Goal: Information Seeking & Learning: Learn about a topic

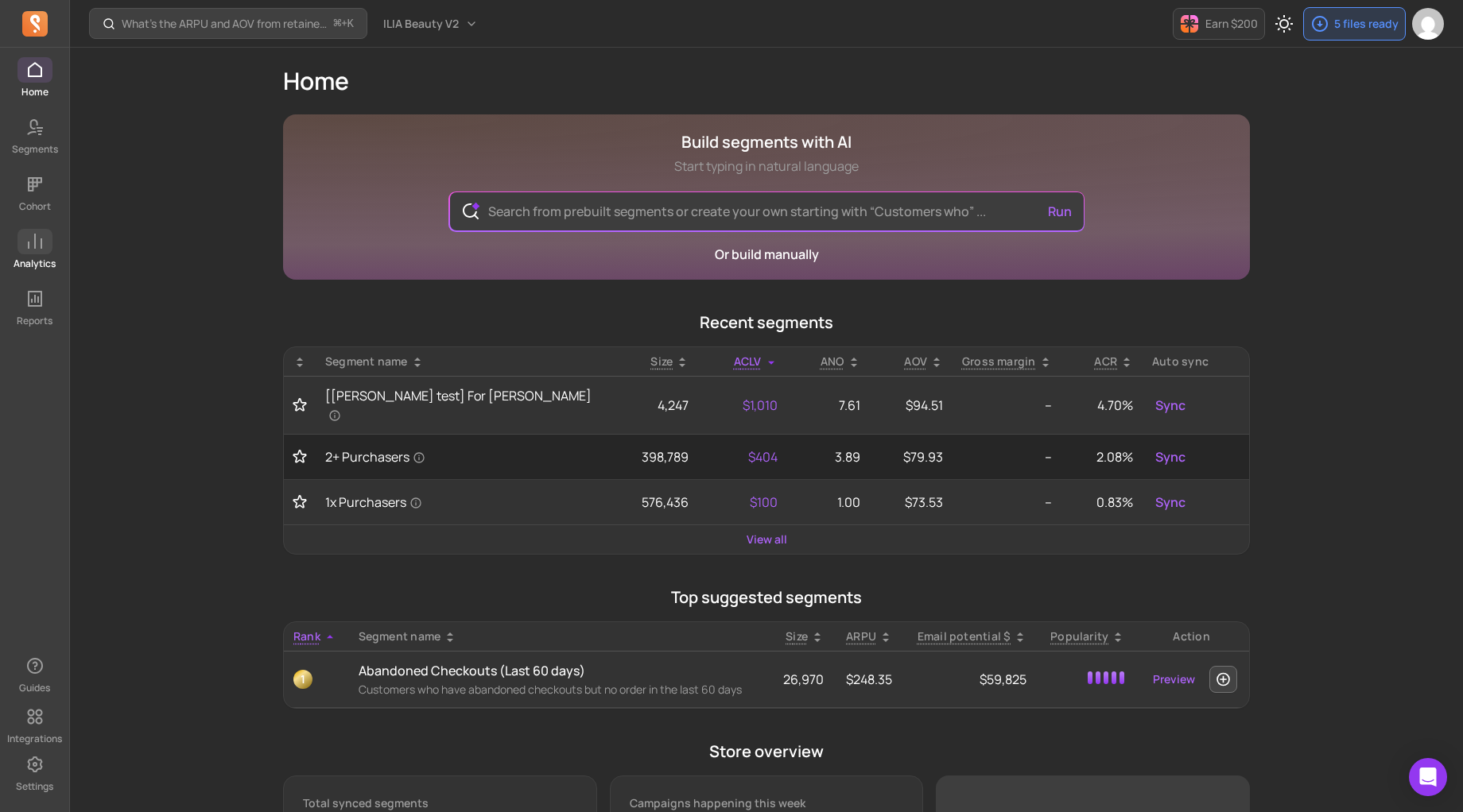
click at [31, 249] on icon at bounding box center [35, 242] width 19 height 19
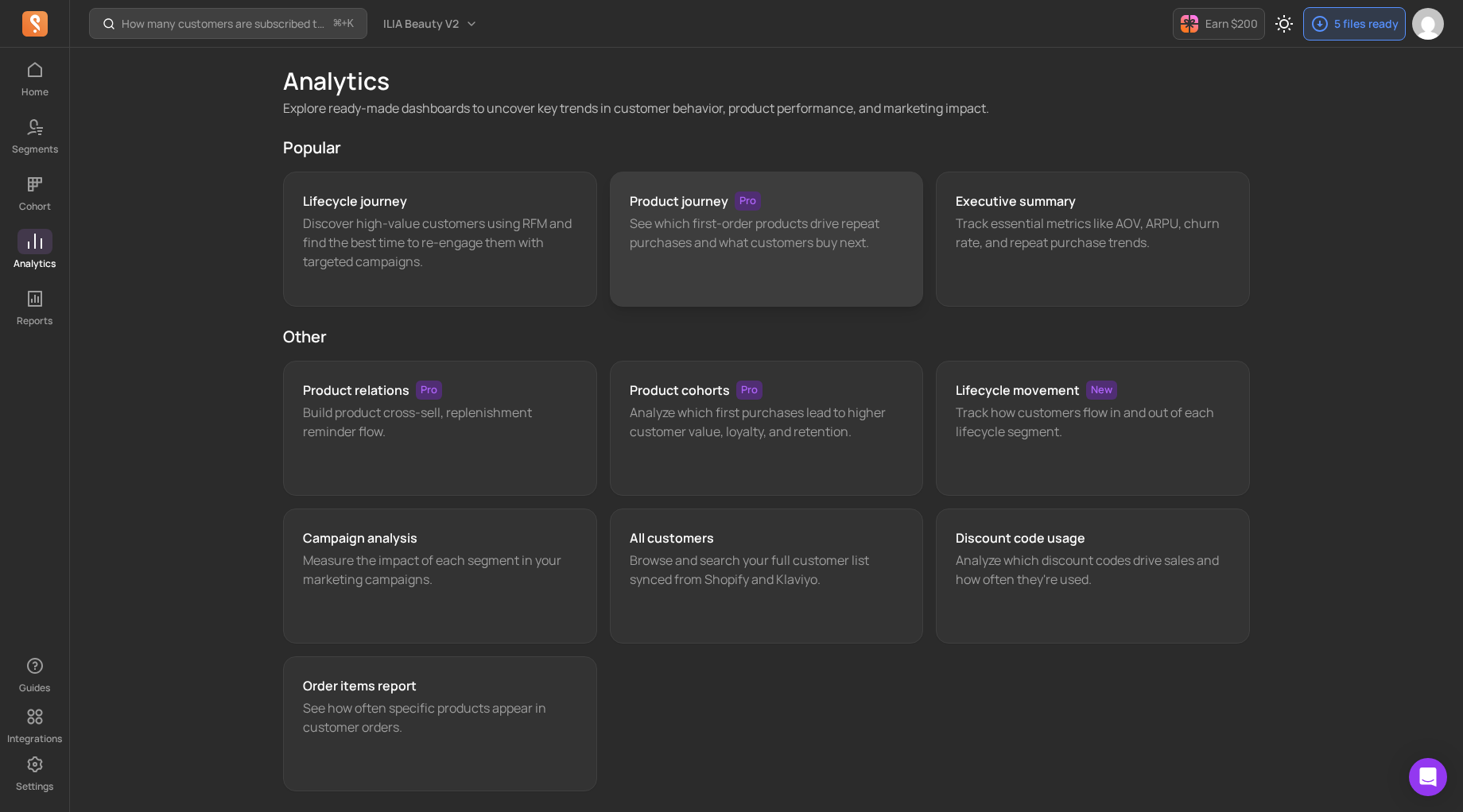
click at [703, 198] on h3 "Product journey" at bounding box center [679, 201] width 99 height 19
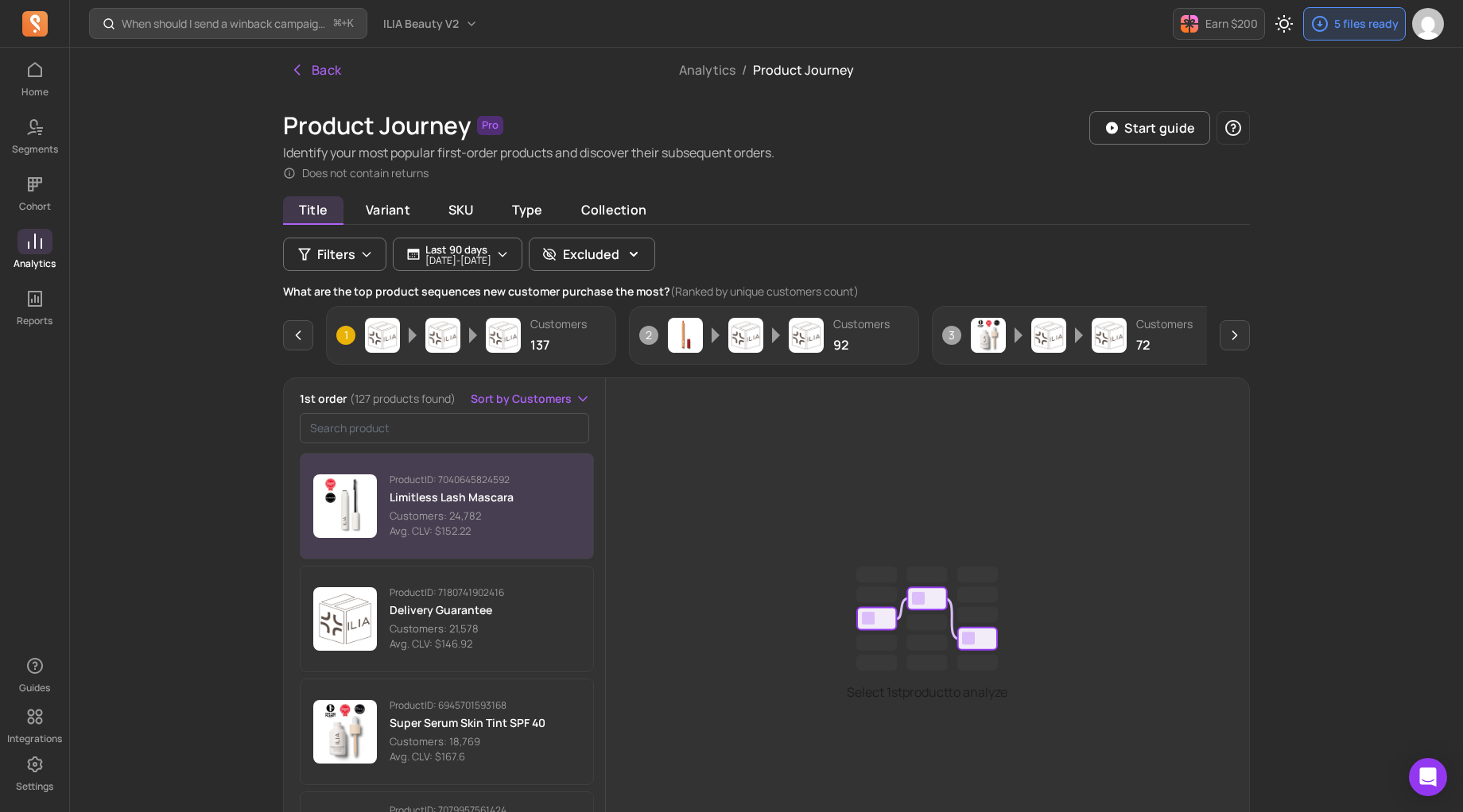
click at [518, 513] on button "Product ID: 7040645824592 Limitless Lash Mascara Customers: 24,782 Avg. CLV: $1…" at bounding box center [447, 506] width 294 height 106
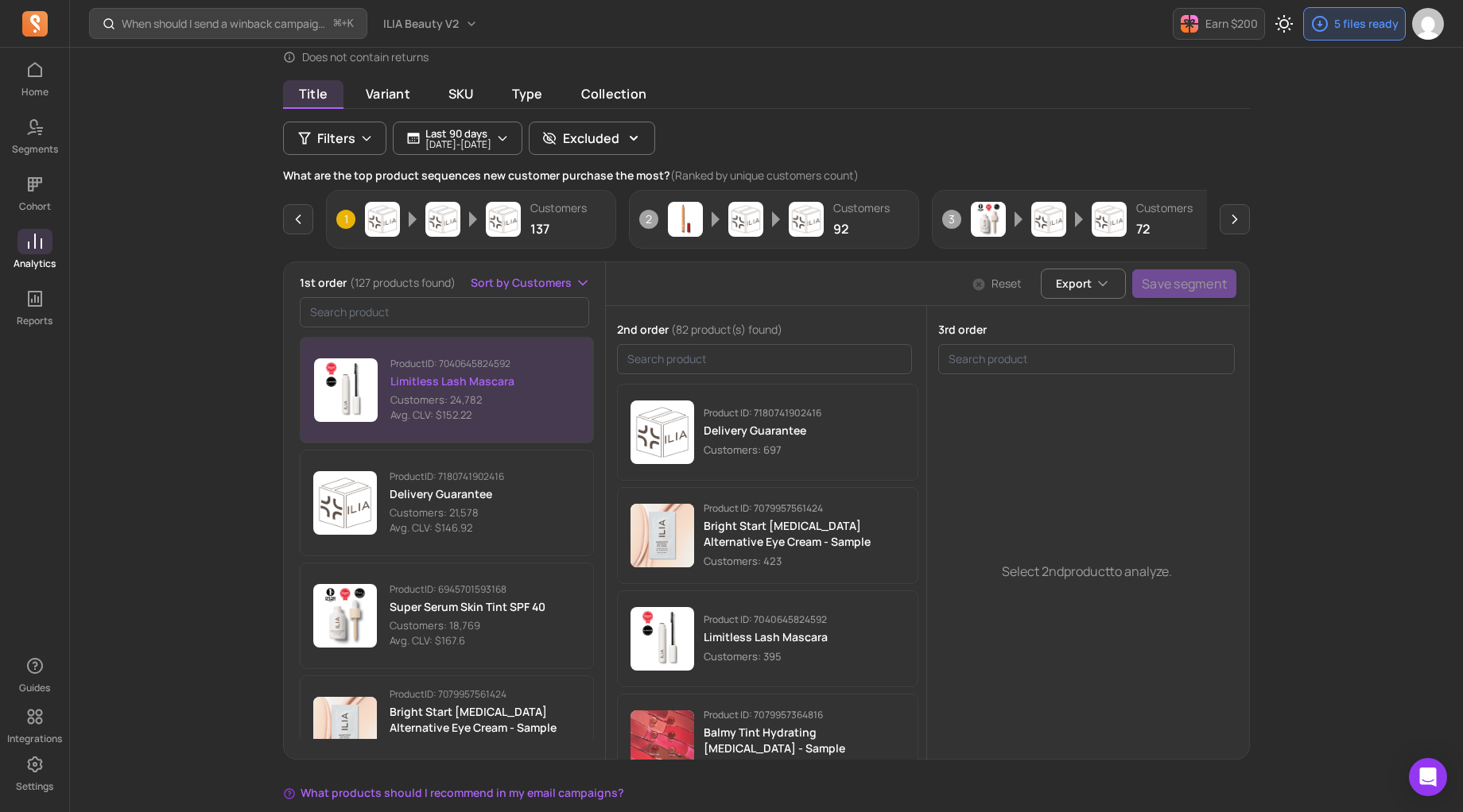
scroll to position [135, 0]
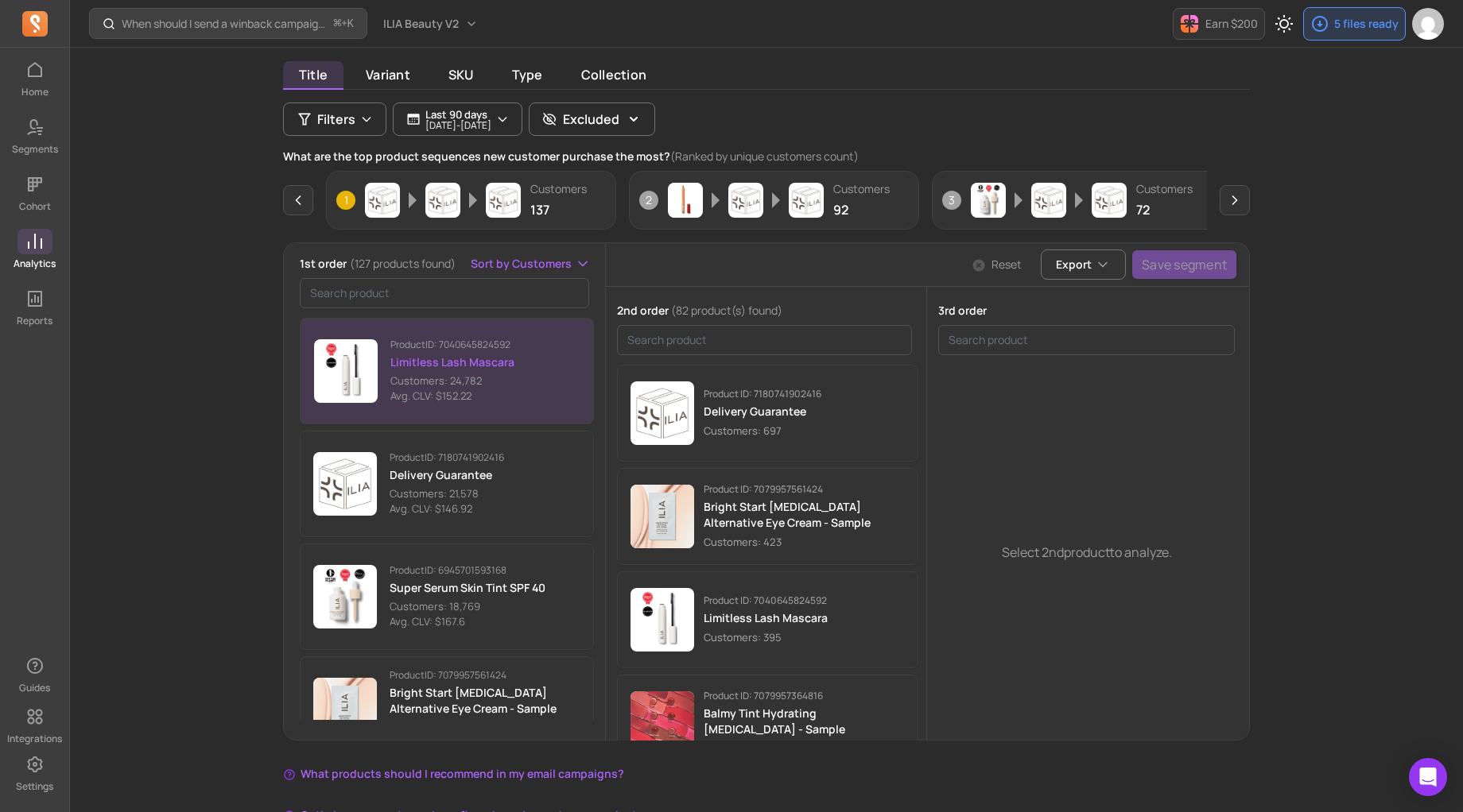
click at [34, 241] on icon at bounding box center [35, 242] width 19 height 19
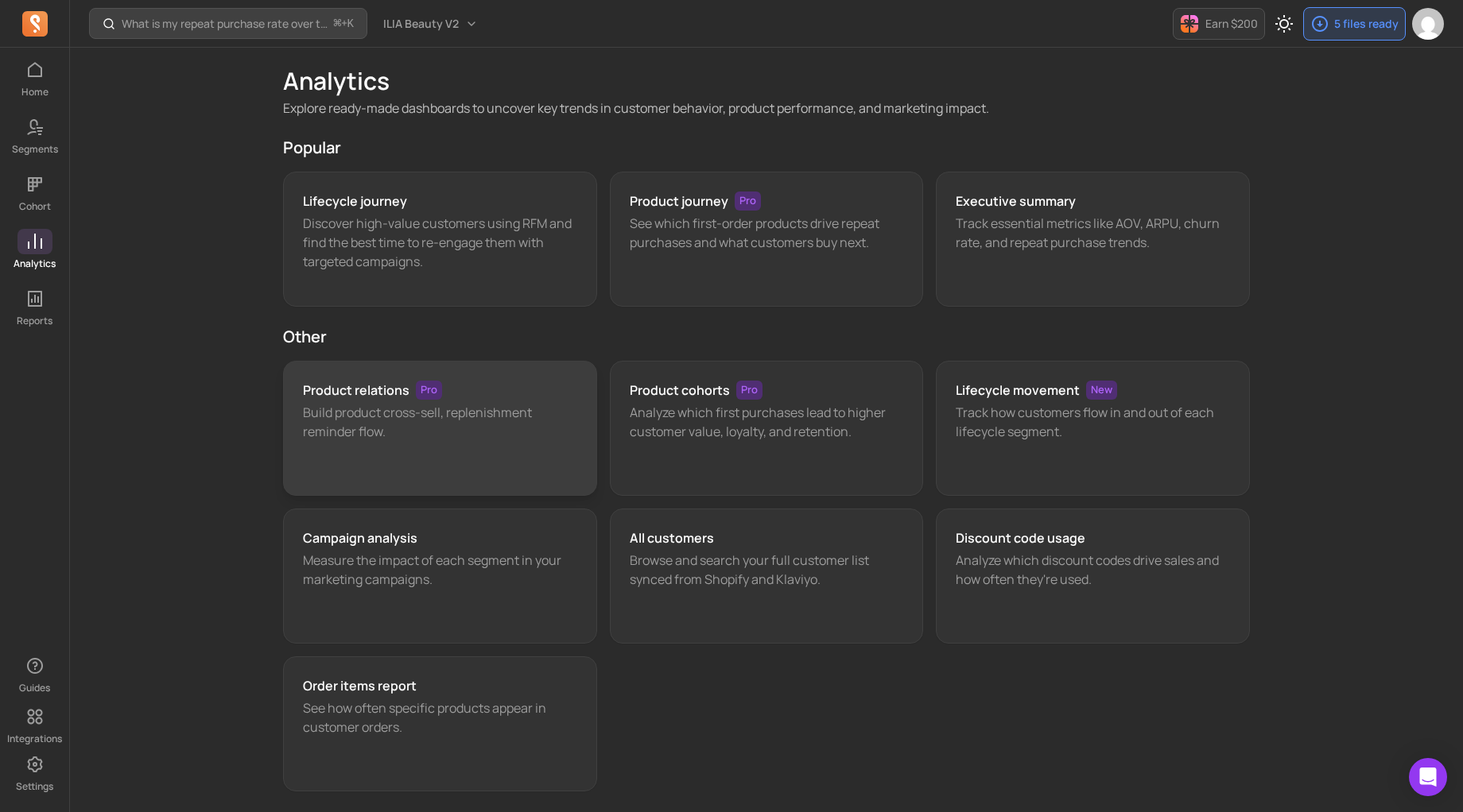
click at [438, 391] on span "Pro" at bounding box center [429, 390] width 26 height 19
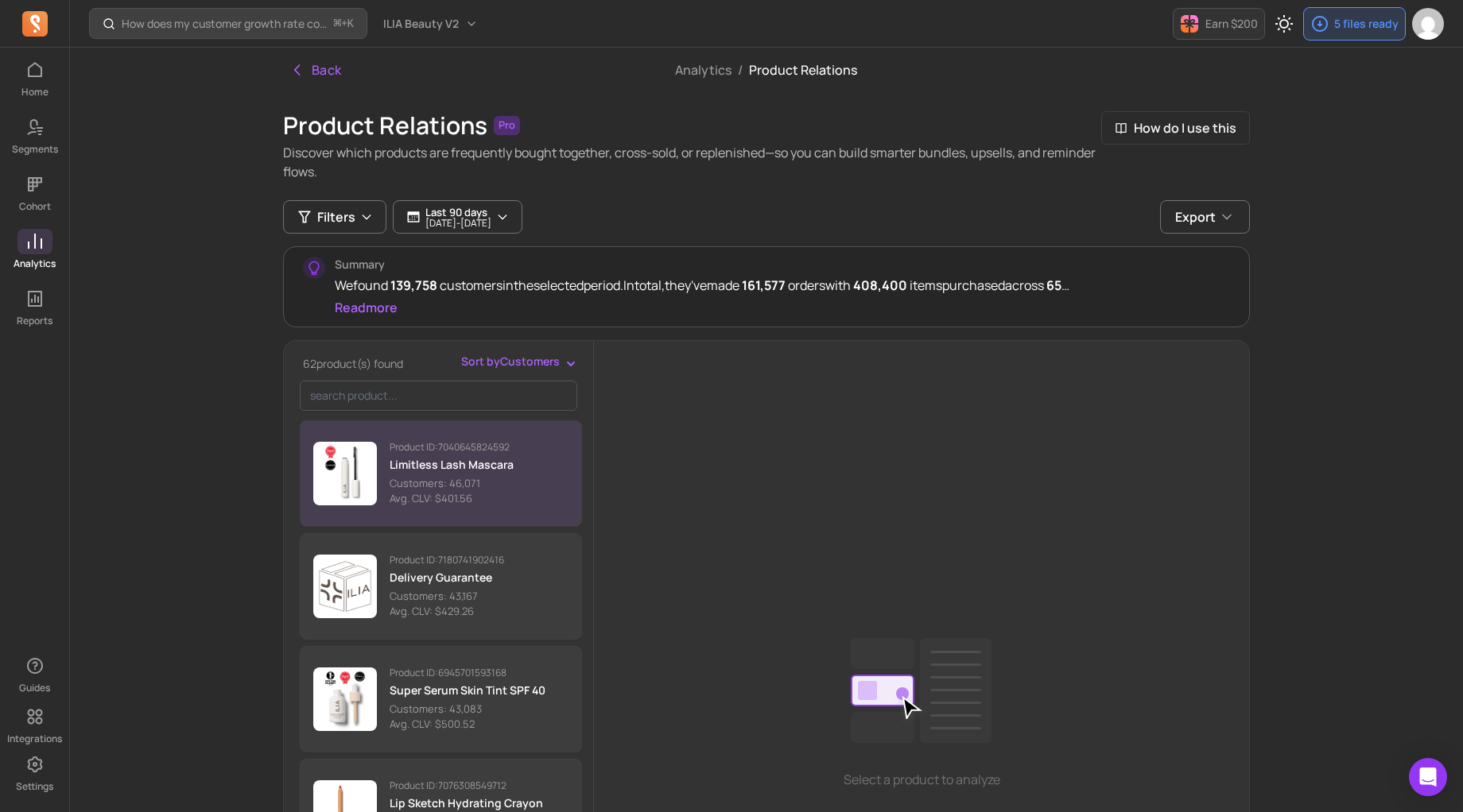
click at [464, 482] on p "Customers: 46,071" at bounding box center [452, 484] width 124 height 16
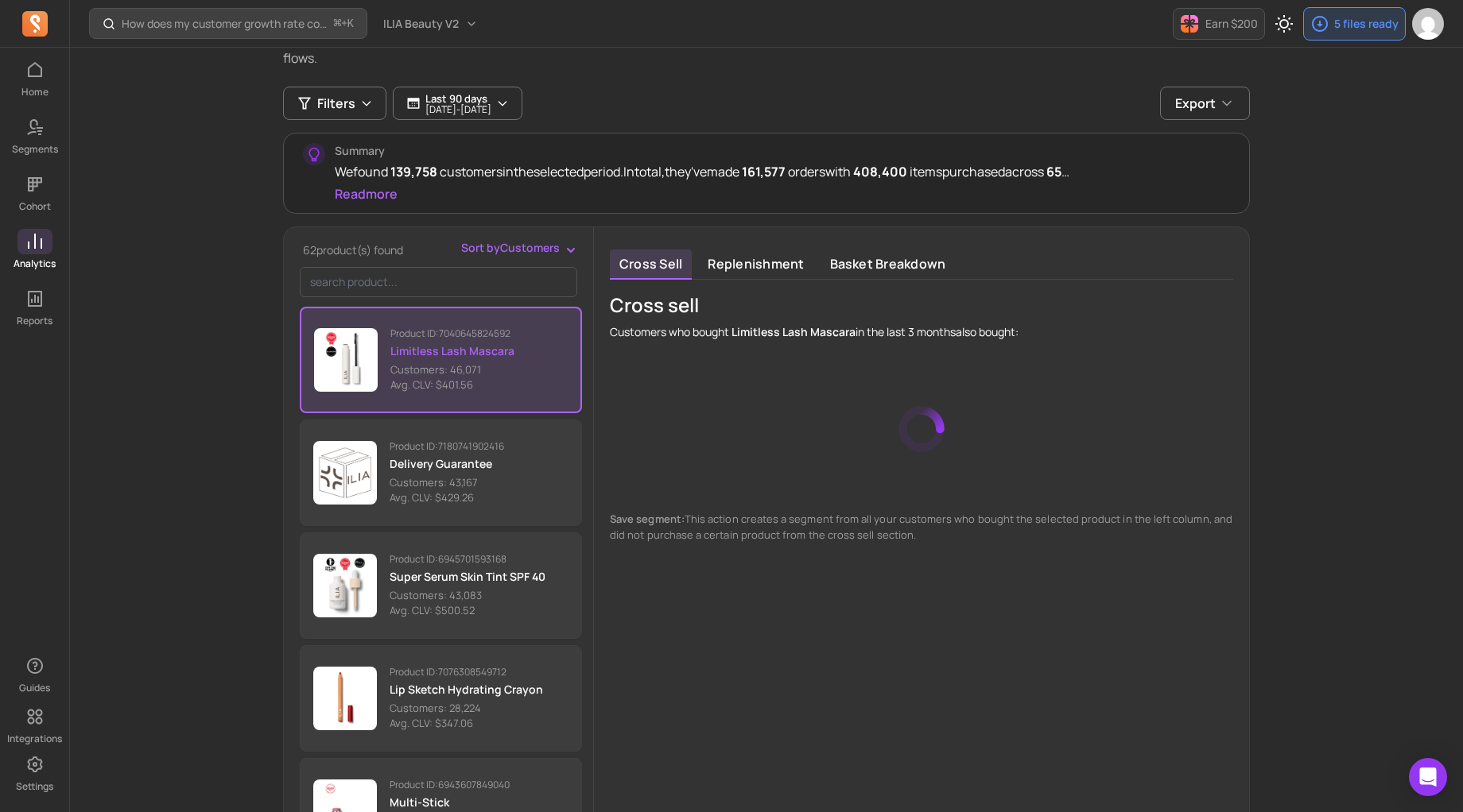
scroll to position [113, 0]
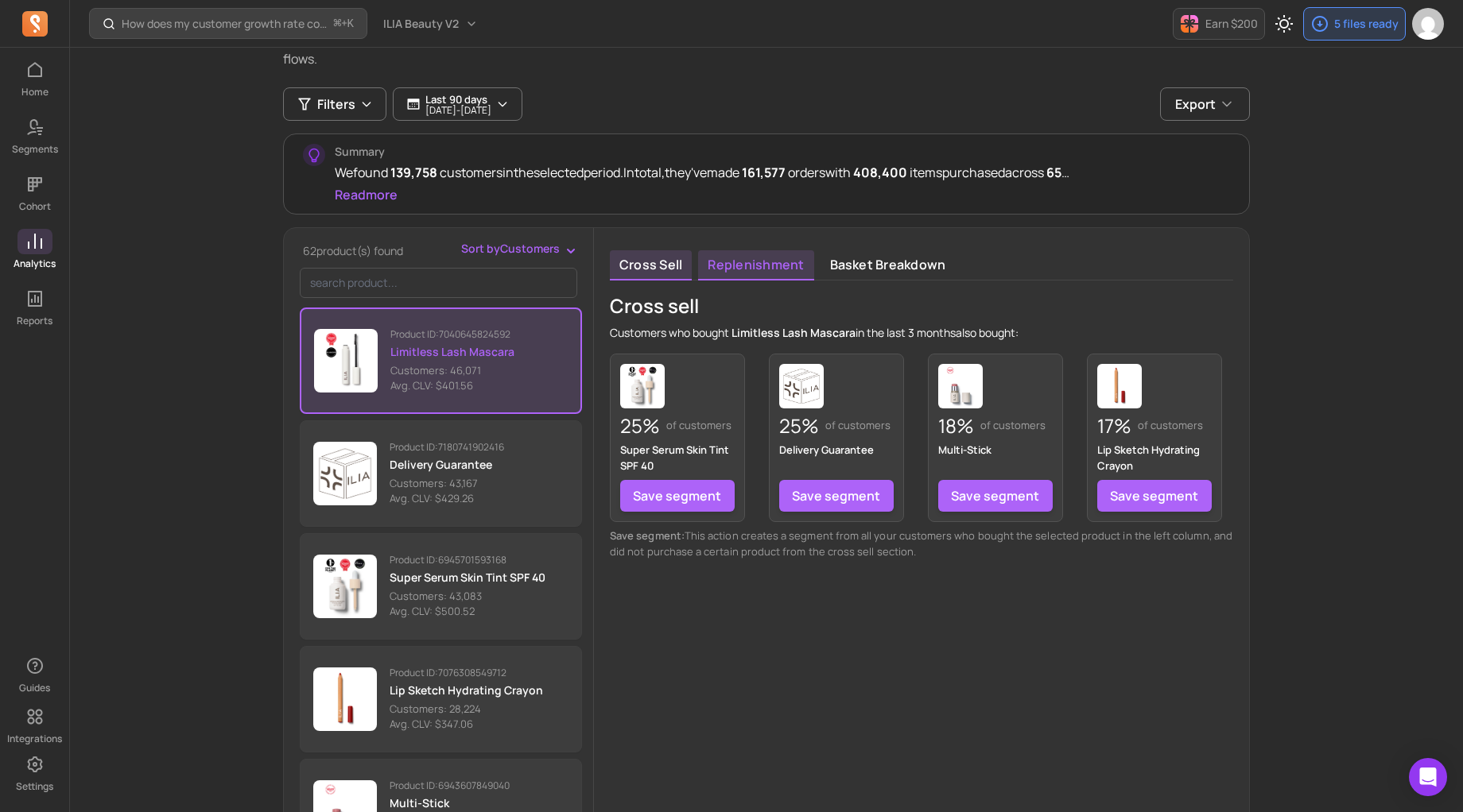
click at [764, 265] on link "Replenishment" at bounding box center [755, 265] width 115 height 30
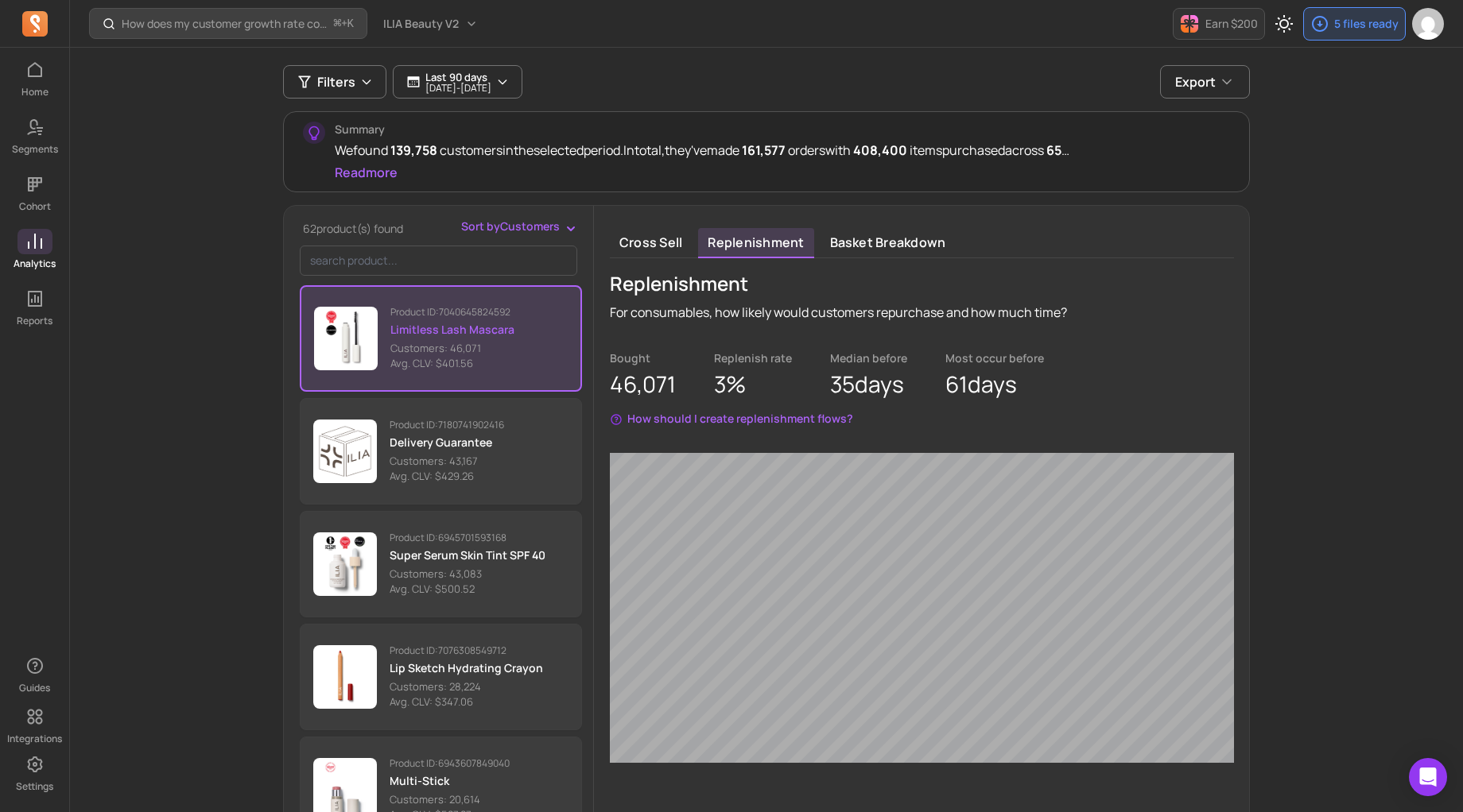
scroll to position [133, 0]
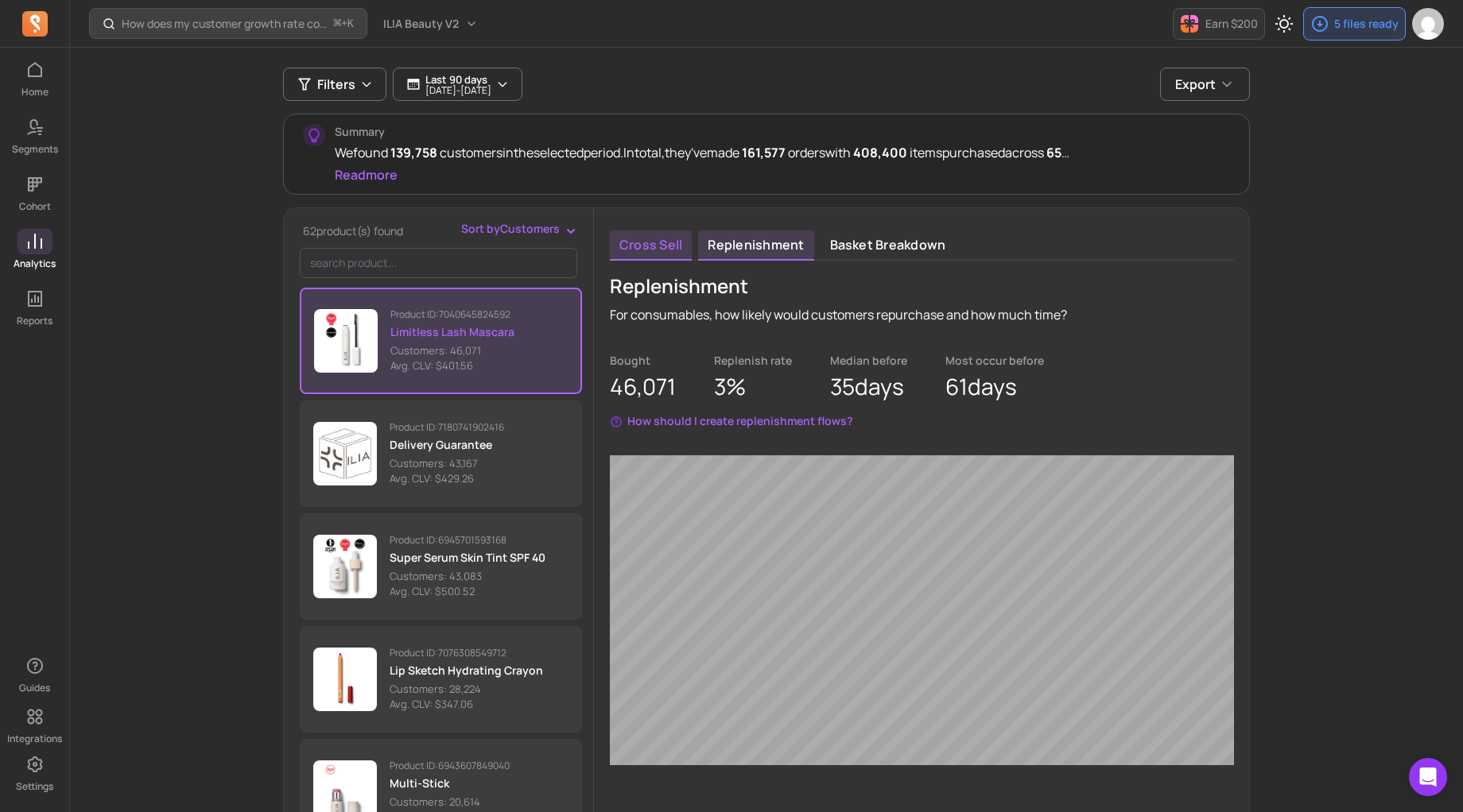
click at [646, 246] on link "Cross sell" at bounding box center [651, 245] width 82 height 30
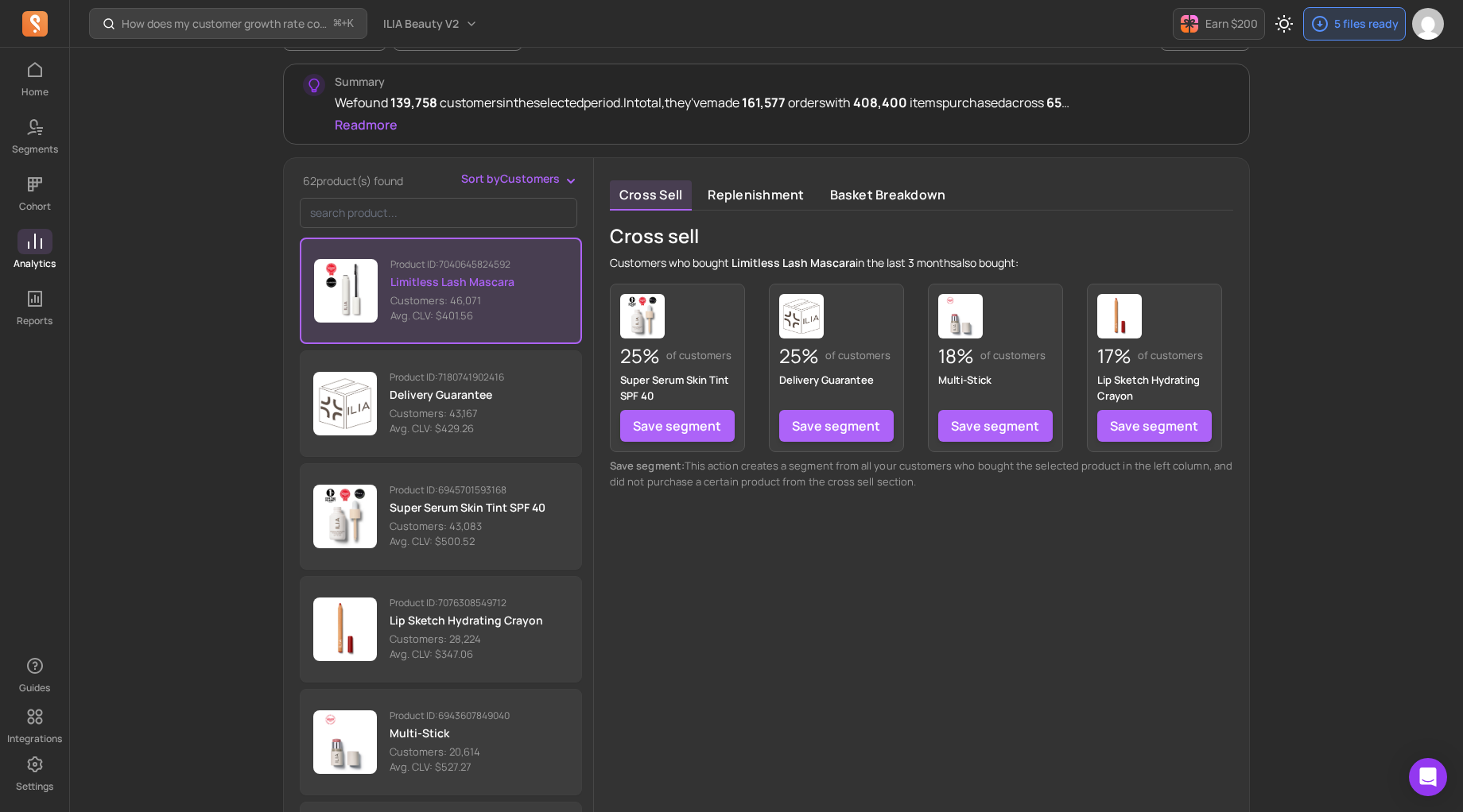
scroll to position [193, 0]
